Goal: Check status: Check status

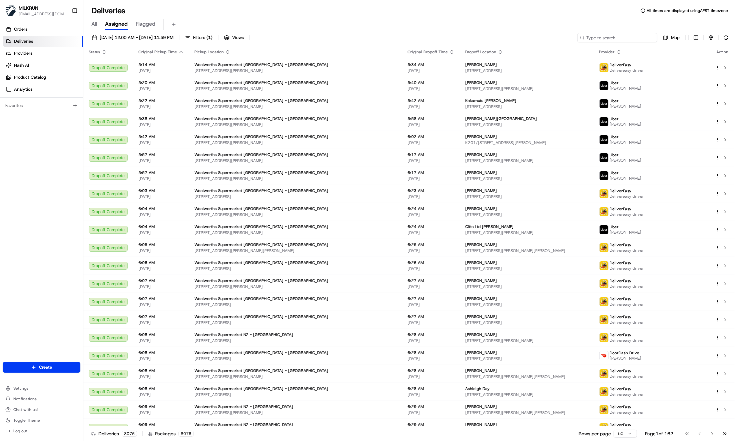
click at [619, 38] on input at bounding box center [617, 37] width 80 height 9
paste input "2594504494"
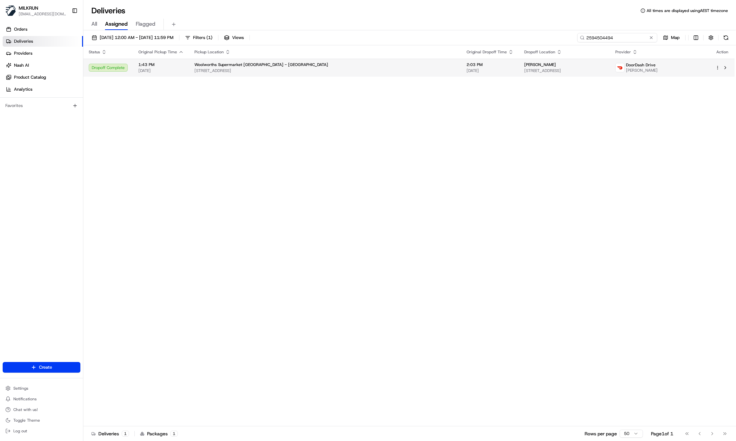
type input "2594504494"
click at [295, 67] on div "Woolworths Supermarket NZ - Waiata Shores" at bounding box center [324, 64] width 261 height 5
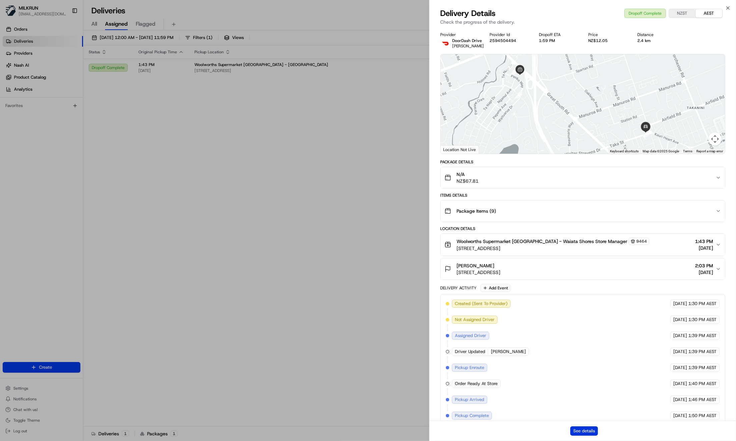
click at [586, 434] on button "See details" at bounding box center [584, 430] width 28 height 9
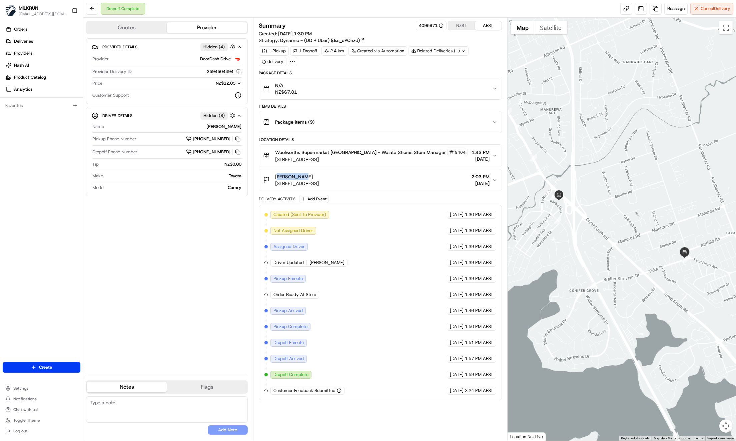
drag, startPoint x: 275, startPoint y: 175, endPoint x: 298, endPoint y: 177, distance: 23.1
click at [298, 176] on div "[PERSON_NAME]" at bounding box center [297, 176] width 44 height 7
copy span "[PERSON_NAME]"
click at [461, 178] on div "[PERSON_NAME] [STREET_ADDRESS] 2:03 PM [DATE]" at bounding box center [377, 179] width 229 height 13
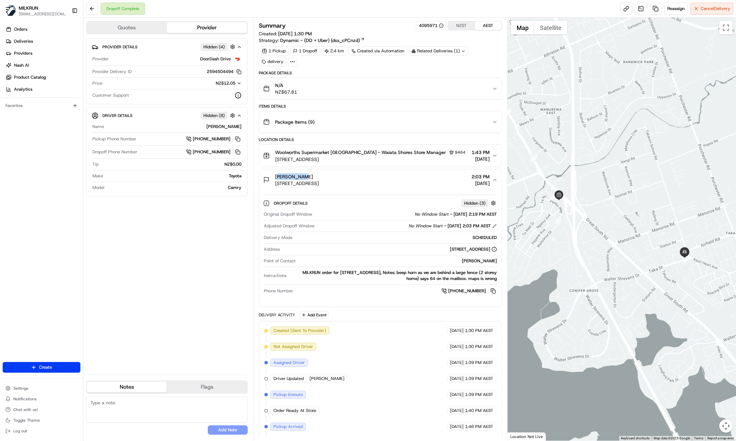
drag, startPoint x: 274, startPoint y: 176, endPoint x: 298, endPoint y: 178, distance: 23.4
click at [298, 178] on div "[PERSON_NAME] [STREET_ADDRESS]" at bounding box center [291, 179] width 56 height 13
copy span "[PERSON_NAME]"
